Goal: Transaction & Acquisition: Purchase product/service

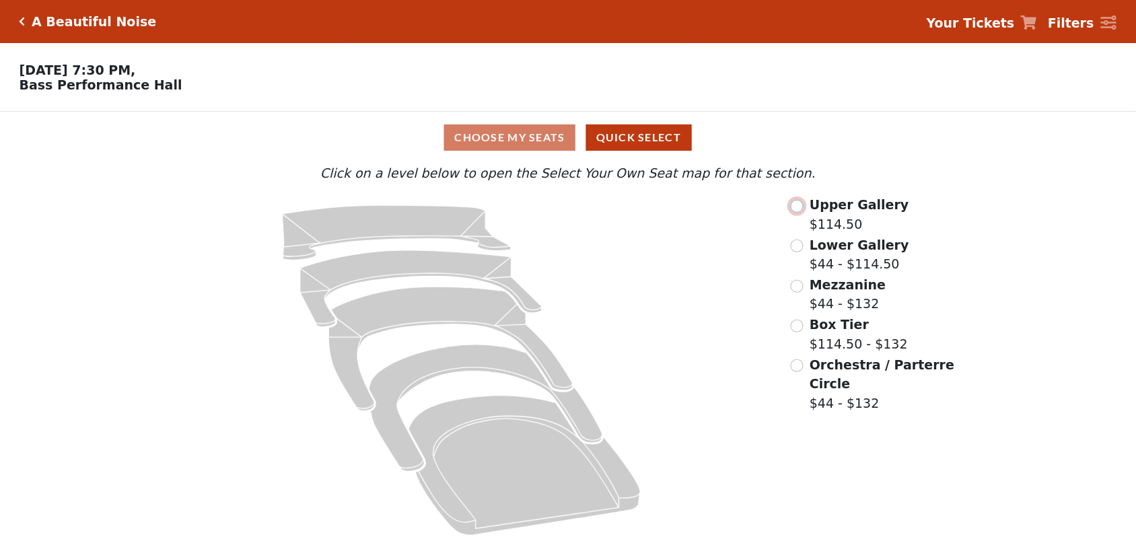
click at [798, 211] on input "radio" at bounding box center [797, 206] width 13 height 13
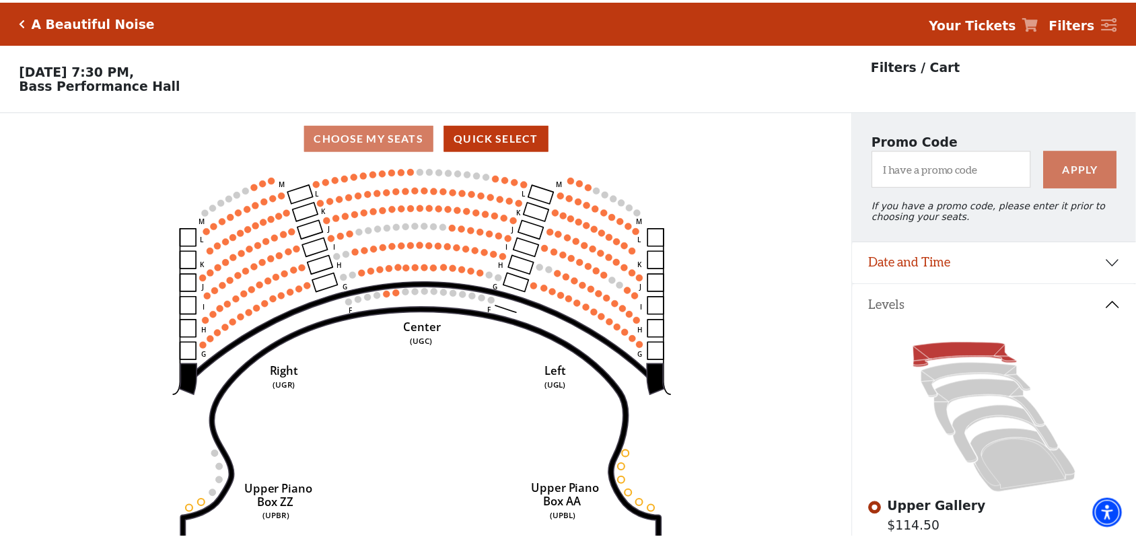
scroll to position [62, 0]
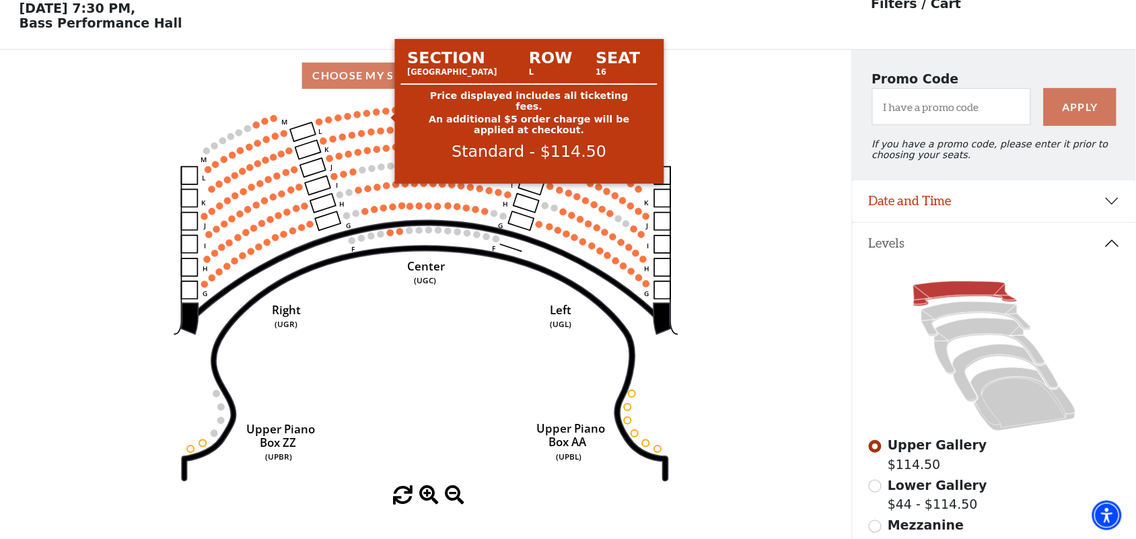
click at [386, 114] on circle at bounding box center [386, 111] width 7 height 7
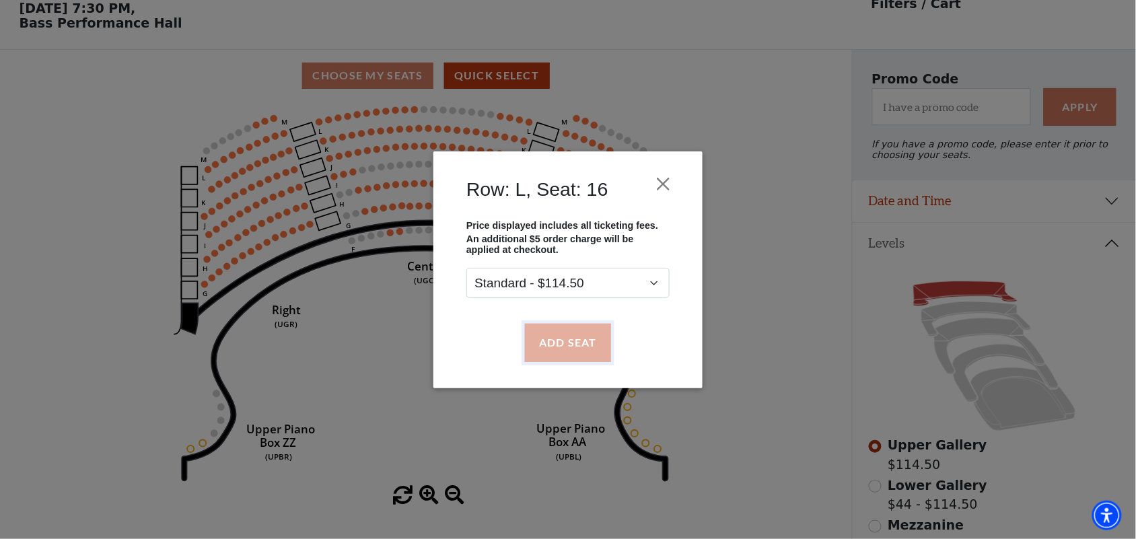
click at [540, 338] on button "Add Seat" at bounding box center [568, 343] width 86 height 38
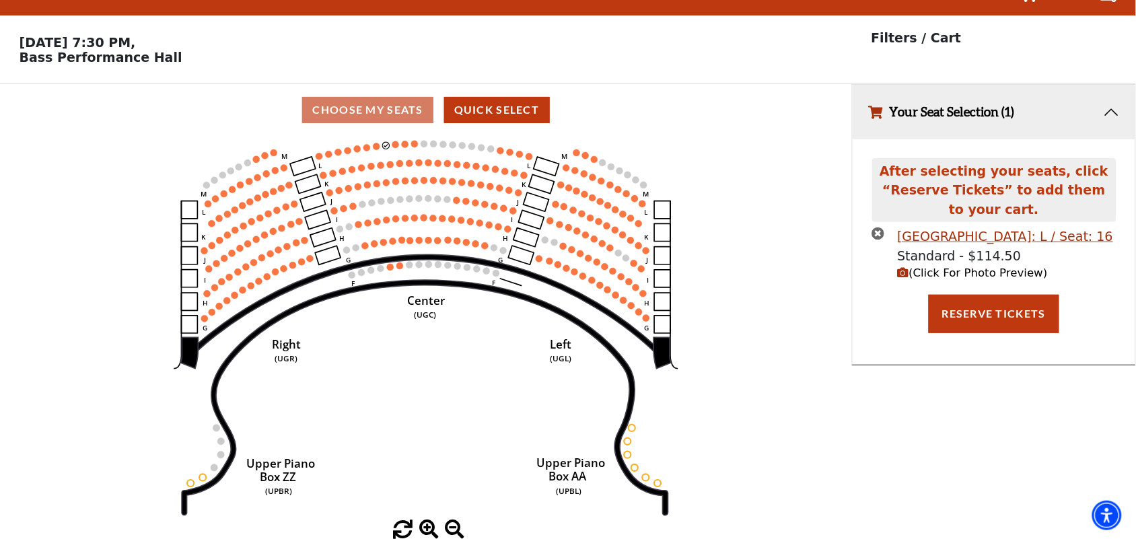
scroll to position [0, 0]
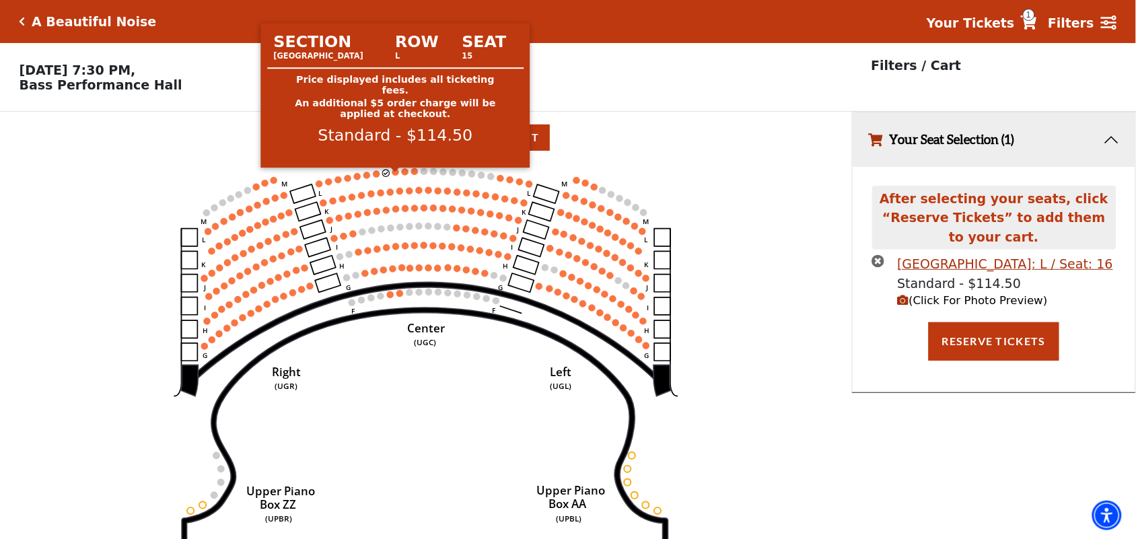
click at [394, 176] on circle at bounding box center [395, 172] width 7 height 7
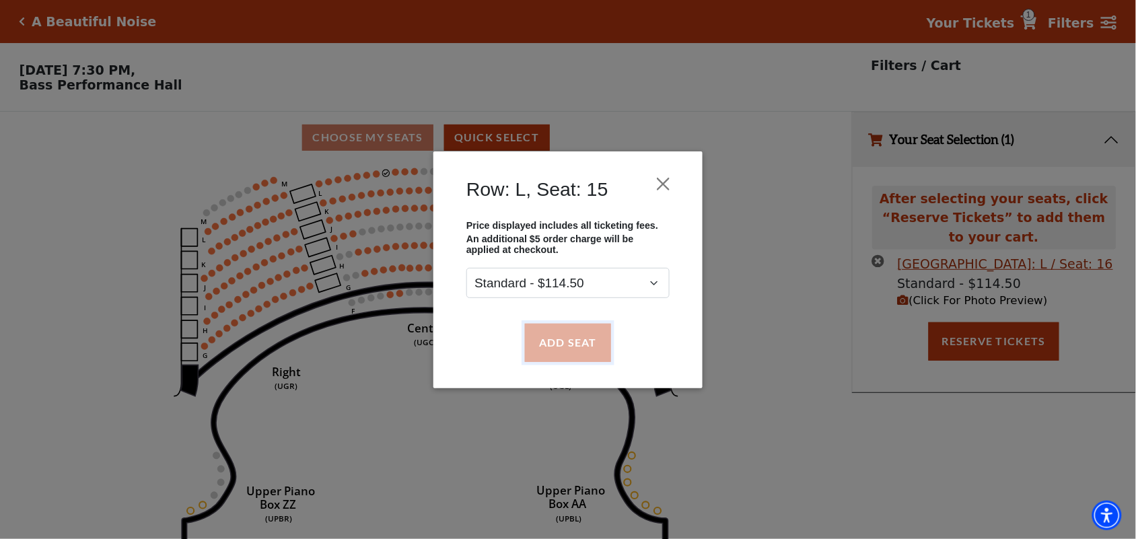
click at [544, 338] on button "Add Seat" at bounding box center [568, 343] width 86 height 38
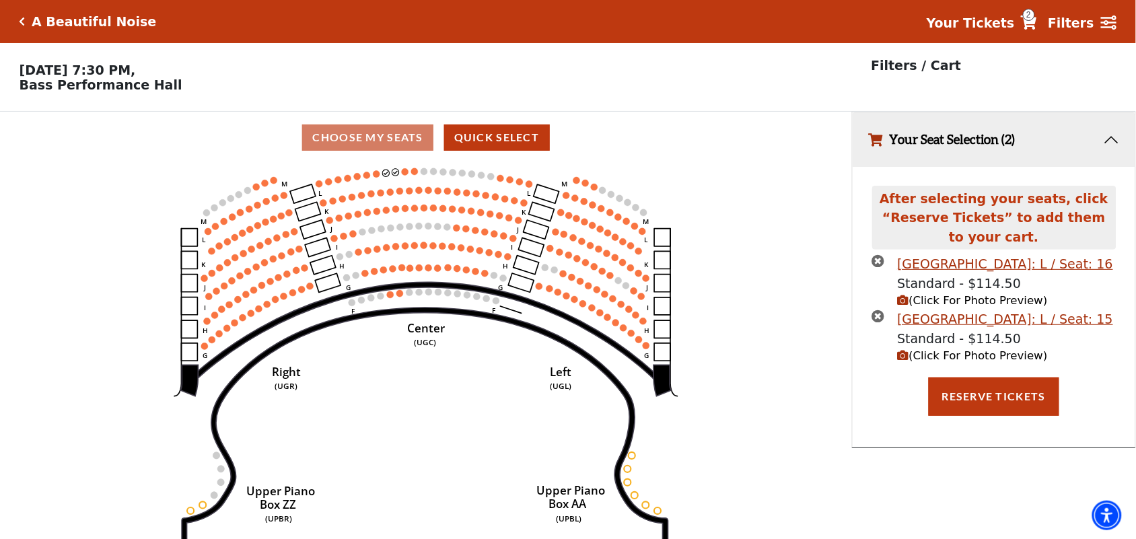
click at [408, 175] on use "Seat Selected" at bounding box center [404, 171] width 7 height 7
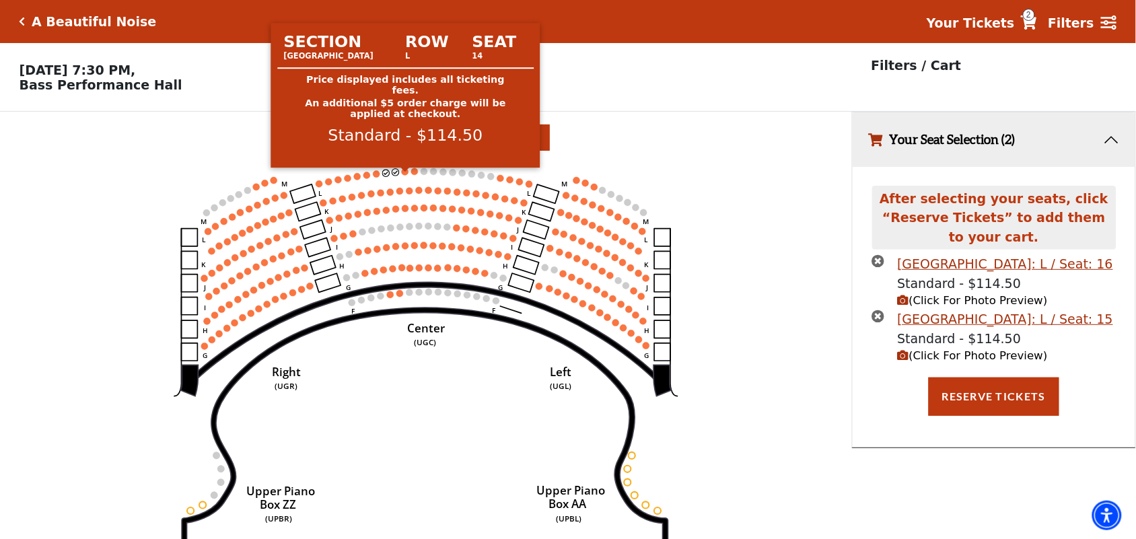
click at [404, 175] on circle at bounding box center [405, 171] width 7 height 7
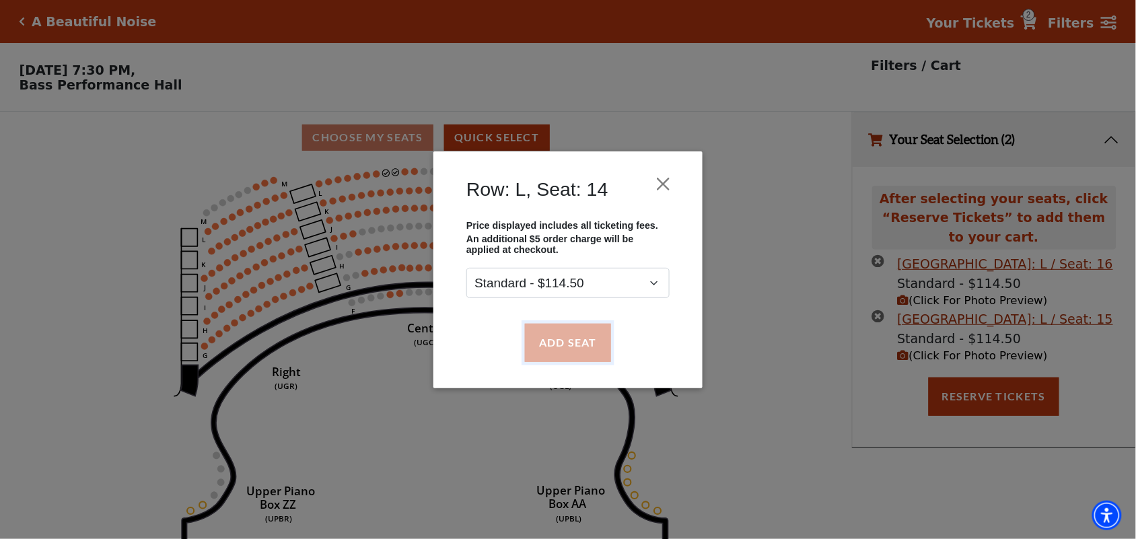
click at [589, 337] on button "Add Seat" at bounding box center [568, 343] width 86 height 38
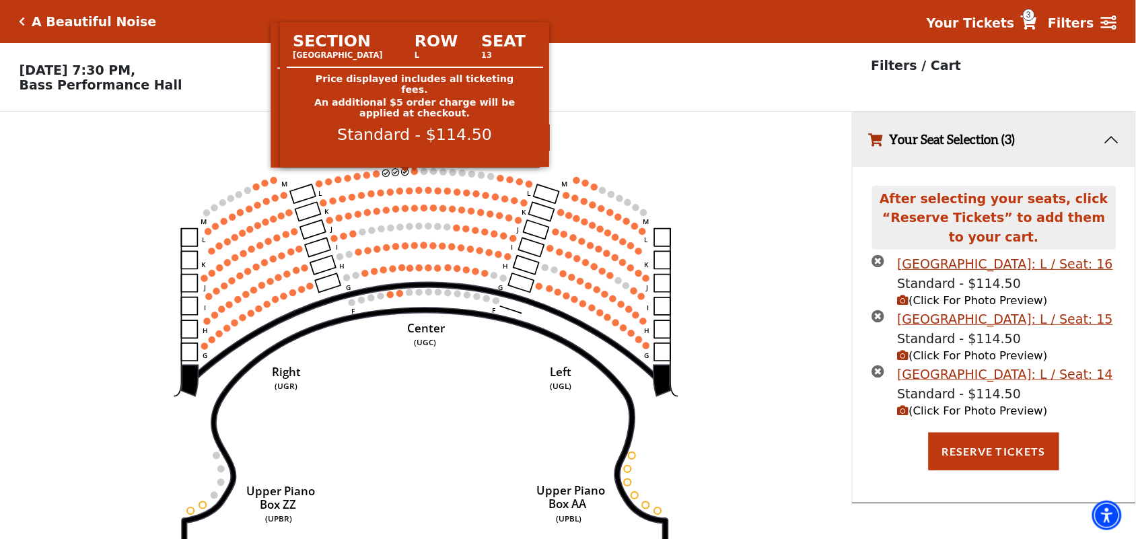
click at [415, 175] on circle at bounding box center [414, 171] width 7 height 7
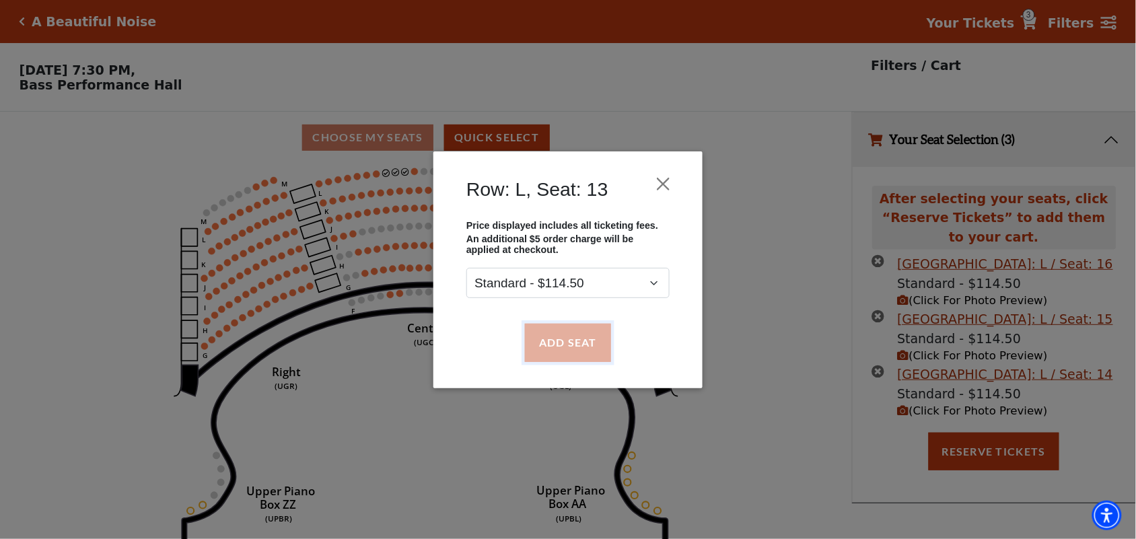
click at [557, 347] on button "Add Seat" at bounding box center [568, 343] width 86 height 38
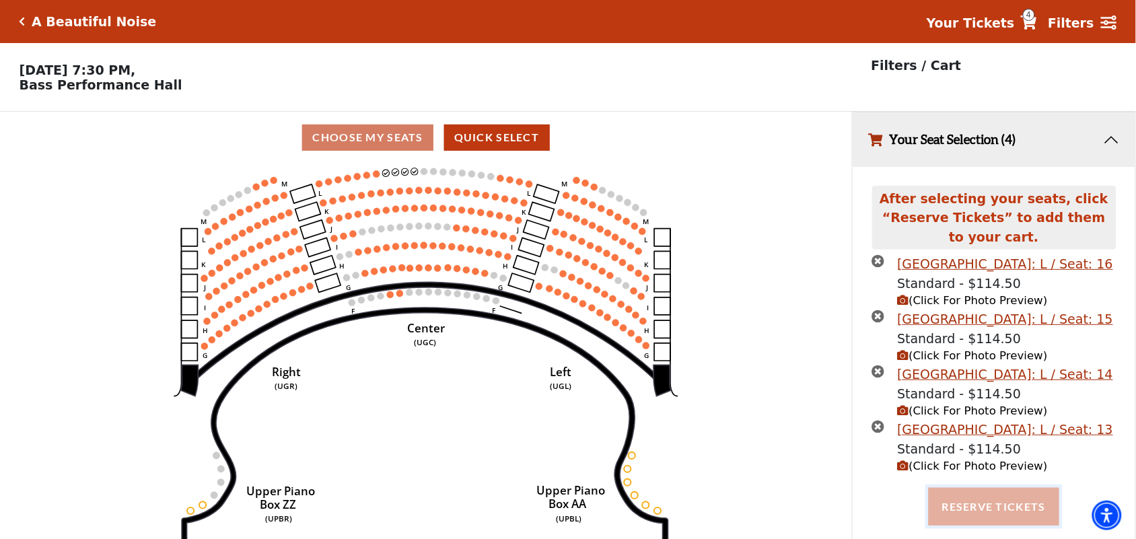
click at [974, 509] on button "Reserve Tickets" at bounding box center [993, 507] width 131 height 38
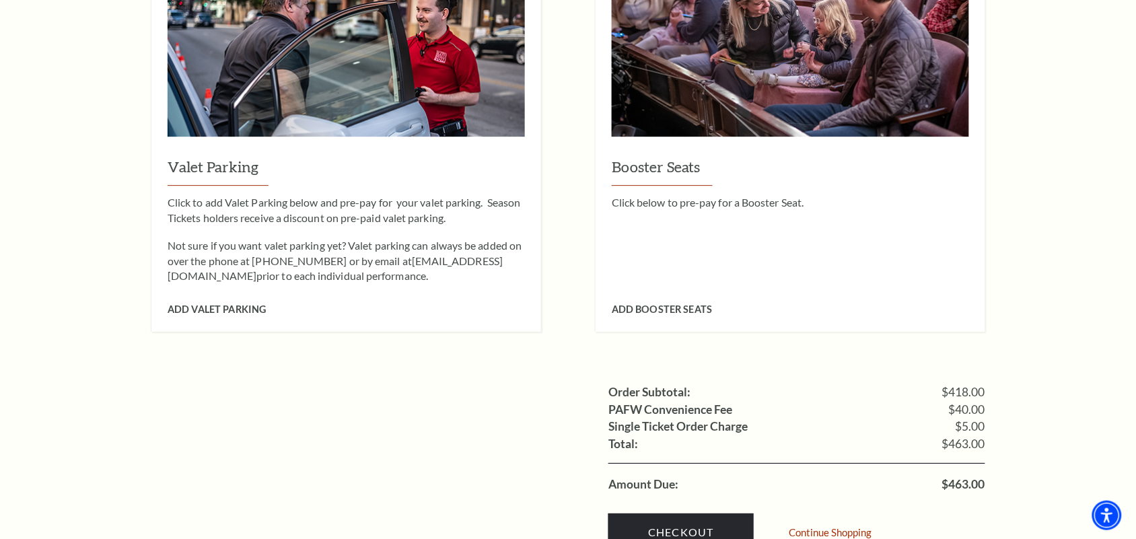
scroll to position [1265, 0]
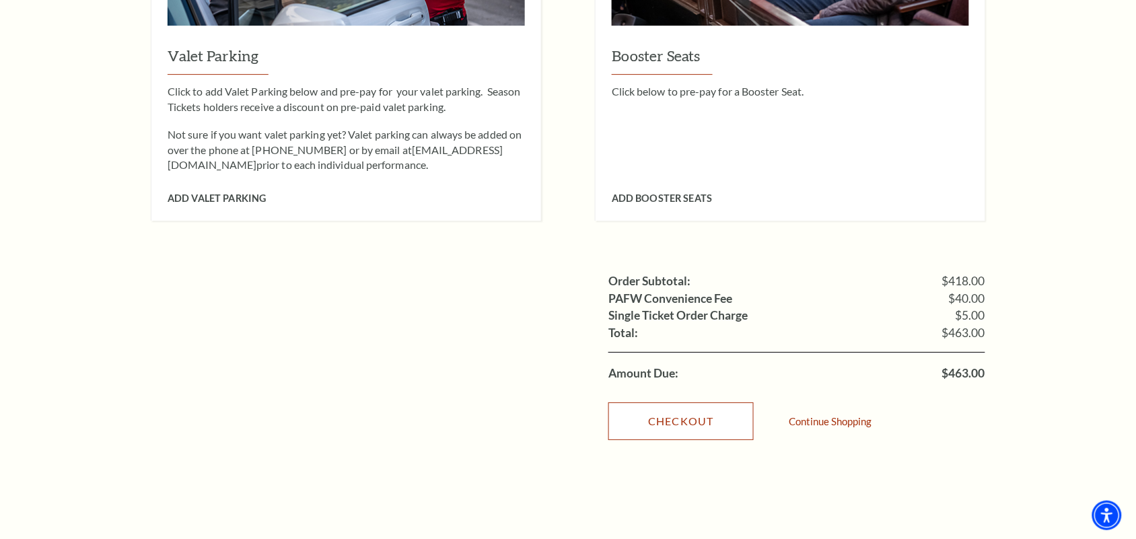
click at [665, 402] on link "Checkout" at bounding box center [680, 421] width 145 height 38
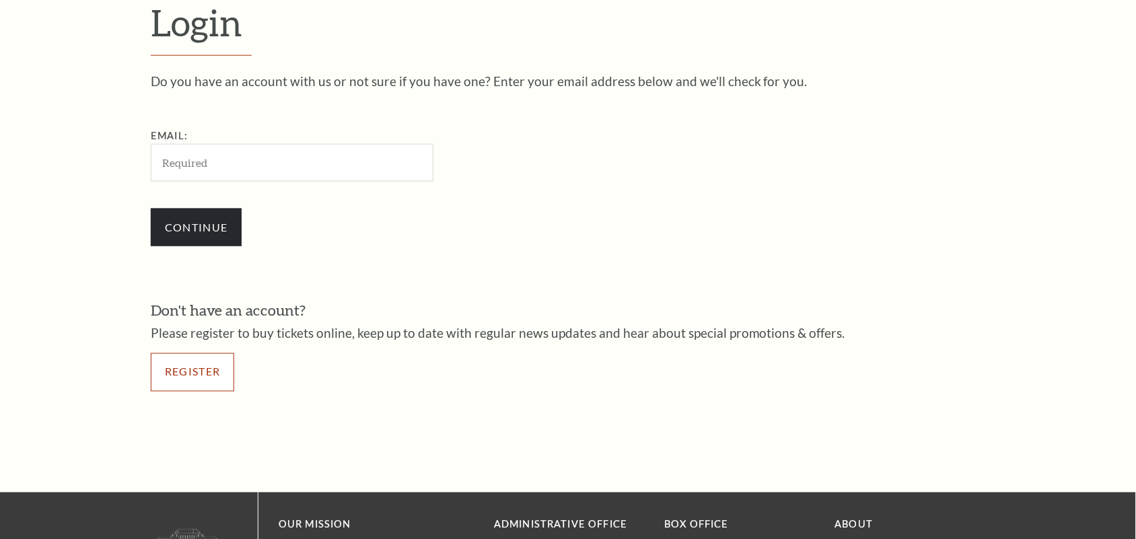
click at [185, 371] on link "Register" at bounding box center [192, 372] width 83 height 38
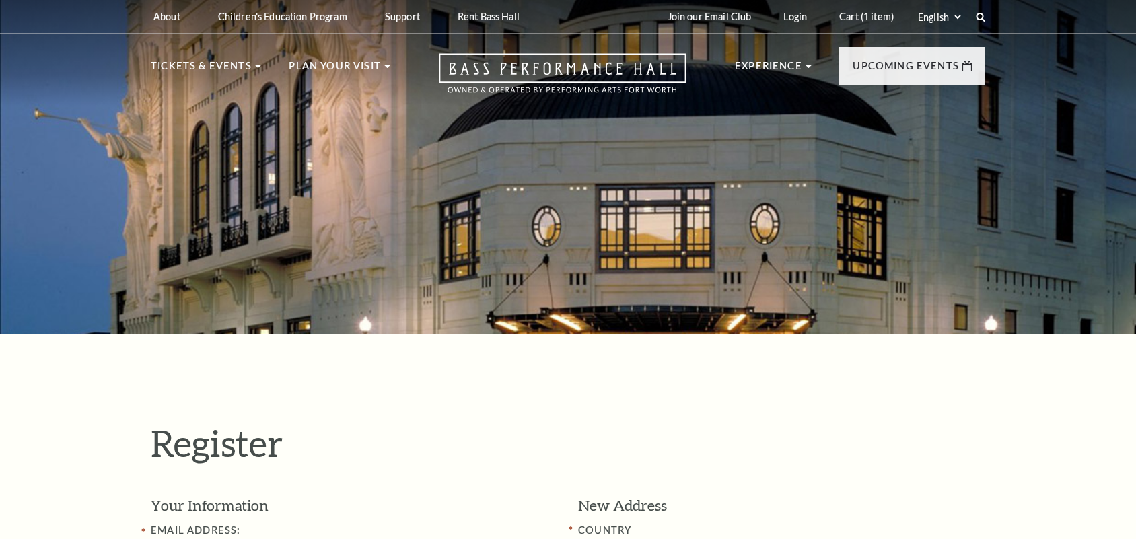
select select "1"
select select "[GEOGRAPHIC_DATA]"
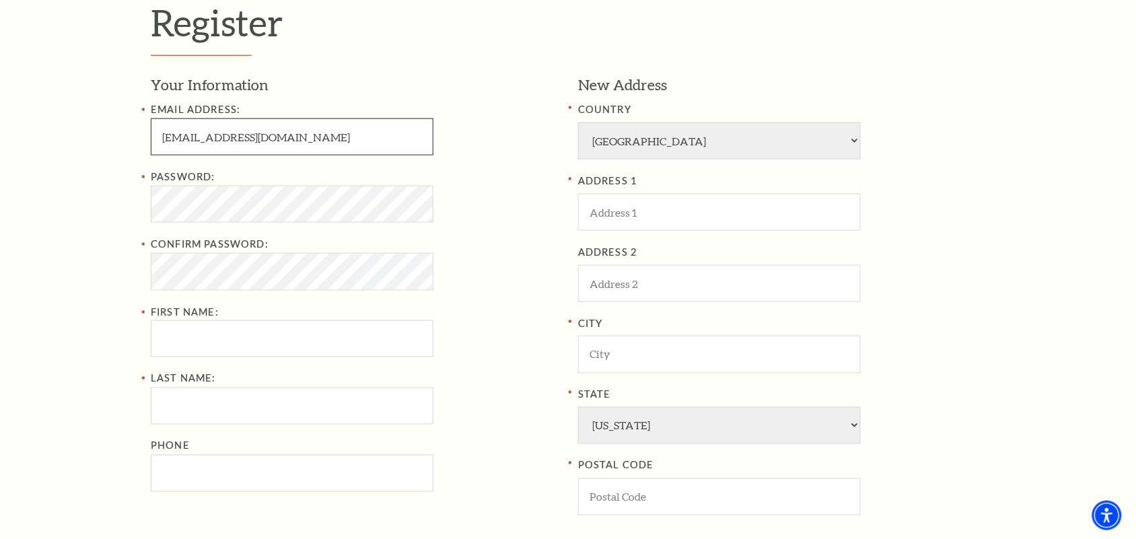
click at [281, 133] on input "priyadarshinis.stellardl@gmail.com" at bounding box center [292, 136] width 283 height 37
click at [280, 133] on input "priyadarshinis.stellardl@gmail.com" at bounding box center [292, 136] width 283 height 37
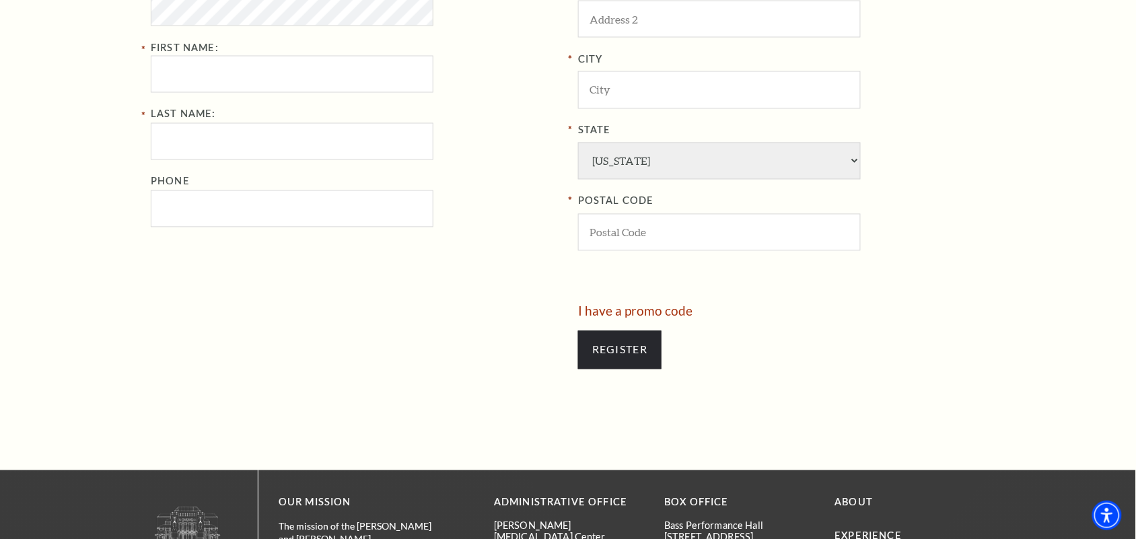
scroll to position [589, 0]
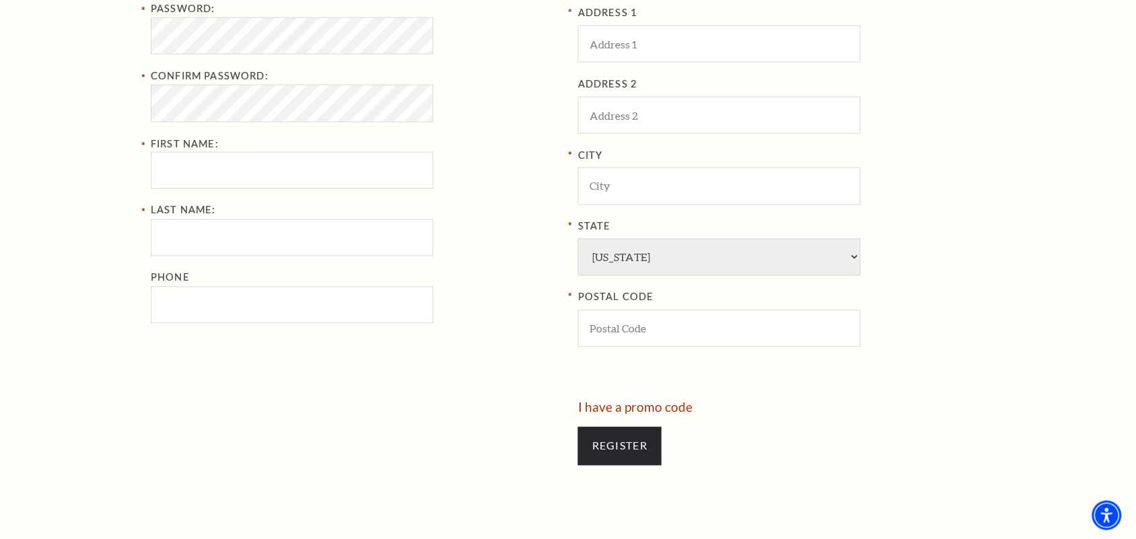
type input "priyadarshinis.stellardl6697@gmail.com"
click at [187, 183] on input "First Name:" at bounding box center [292, 170] width 283 height 37
type input "priyadarshini"
type input "swain"
type input "6371211375"
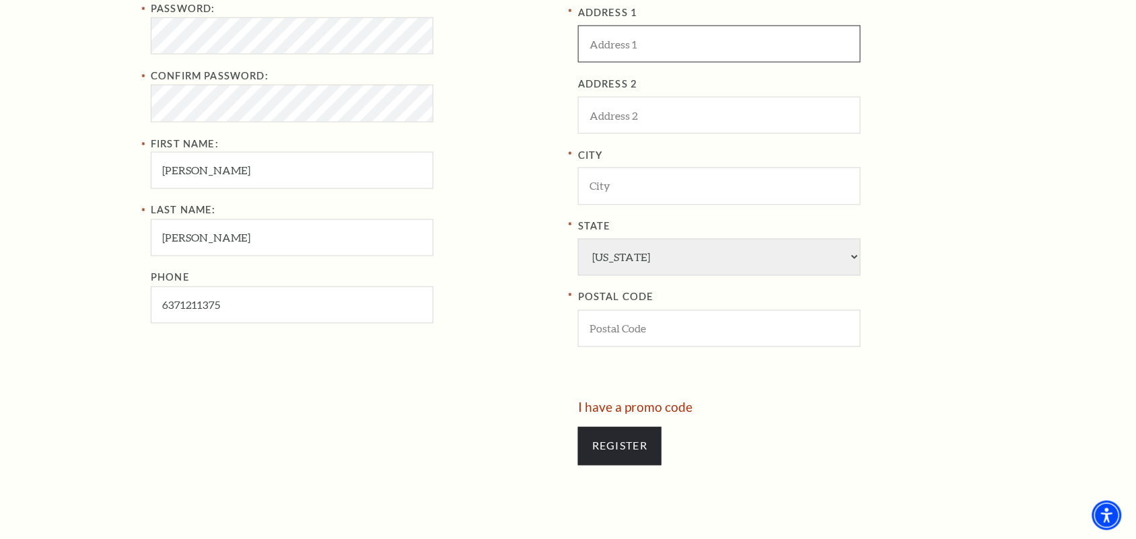
type input "jugh"
type input "San Francisco"
type input "USA"
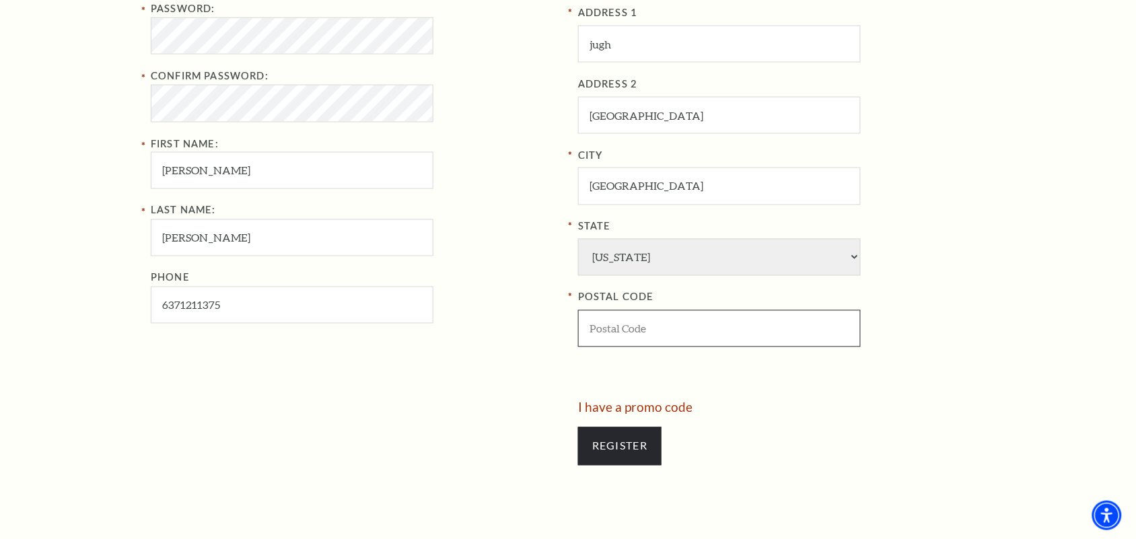
type input "10005"
type input "637-121-1375"
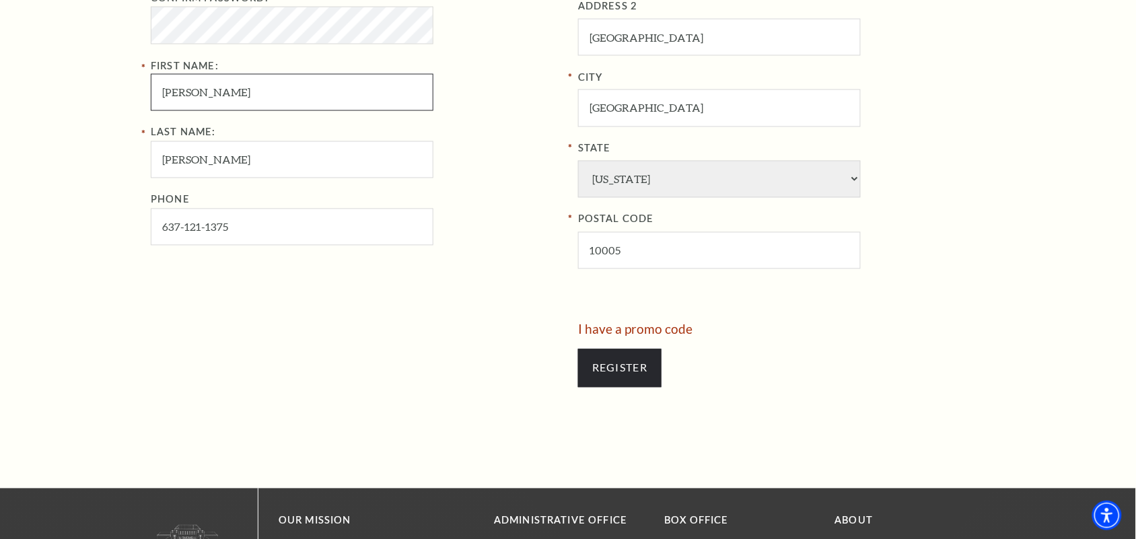
scroll to position [673, 0]
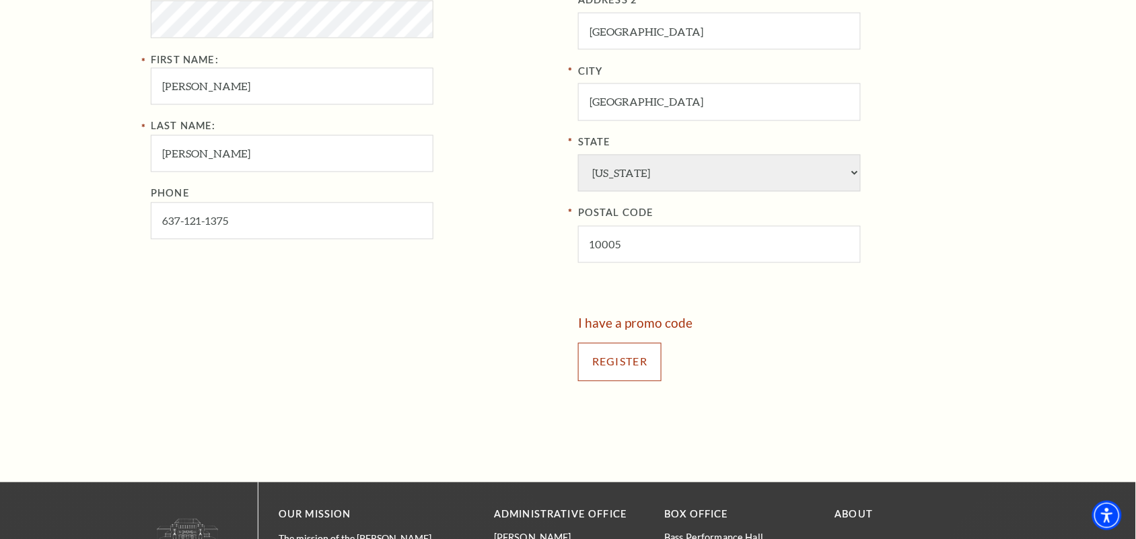
click at [620, 367] on input "Register" at bounding box center [619, 362] width 83 height 38
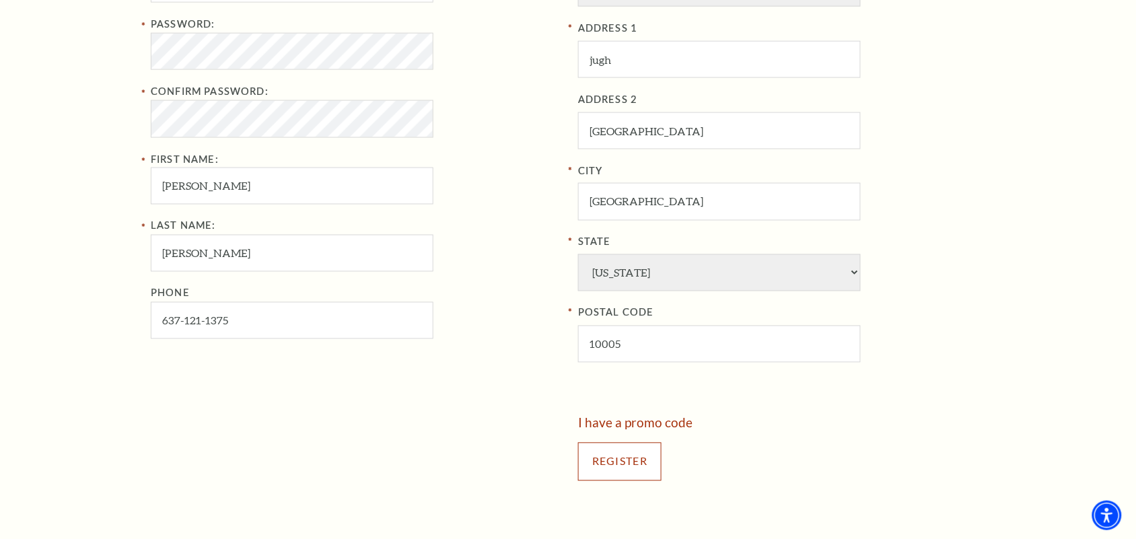
scroll to position [421, 0]
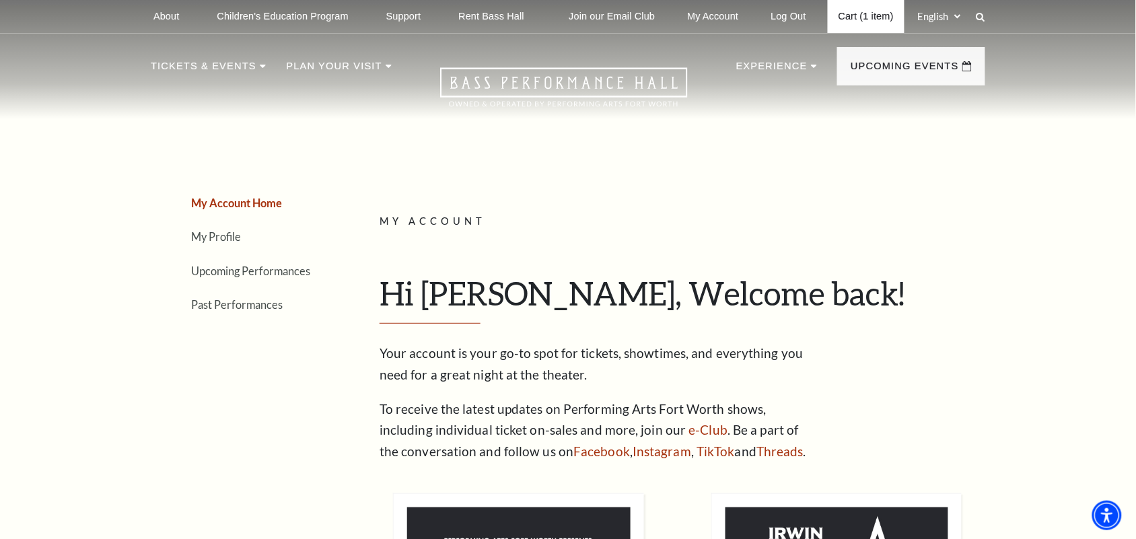
click at [841, 12] on link "Cart (1 item)" at bounding box center [866, 16] width 77 height 33
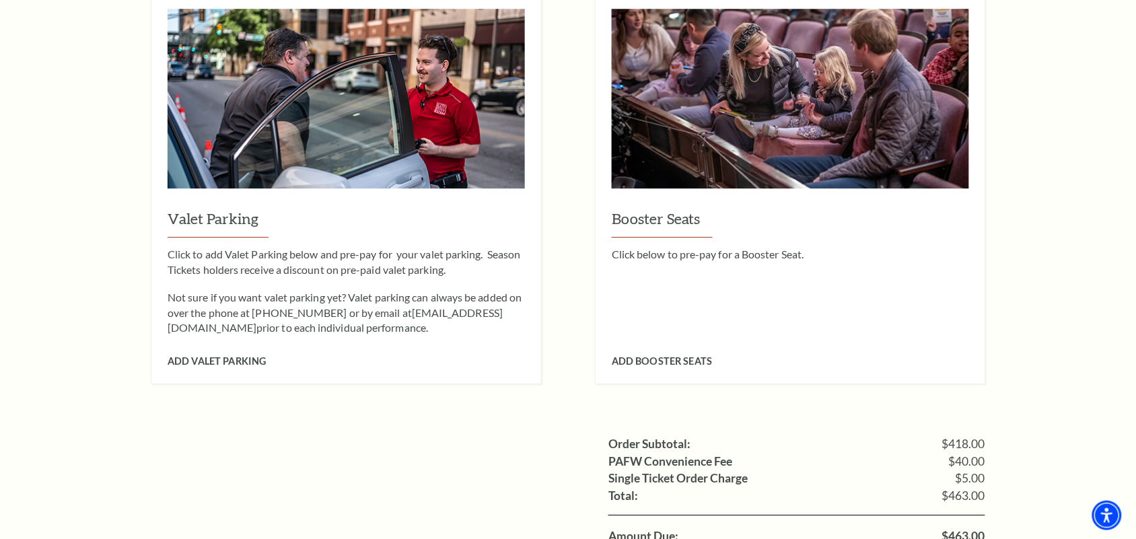
scroll to position [1093, 0]
